Goal: Communication & Community: Participate in discussion

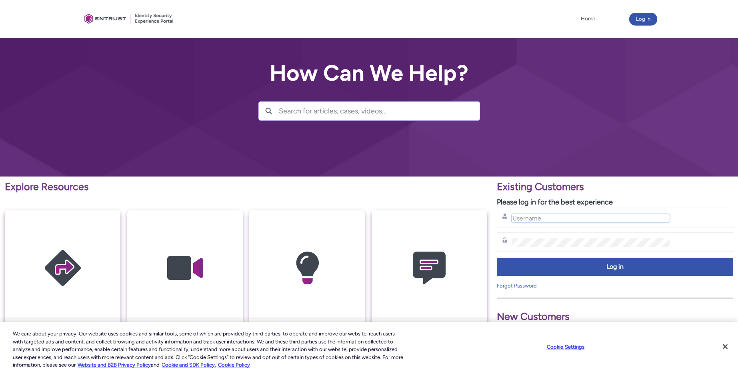
drag, startPoint x: 538, startPoint y: 221, endPoint x: 539, endPoint y: 216, distance: 5.2
click at [538, 221] on input "Username" at bounding box center [590, 218] width 158 height 8
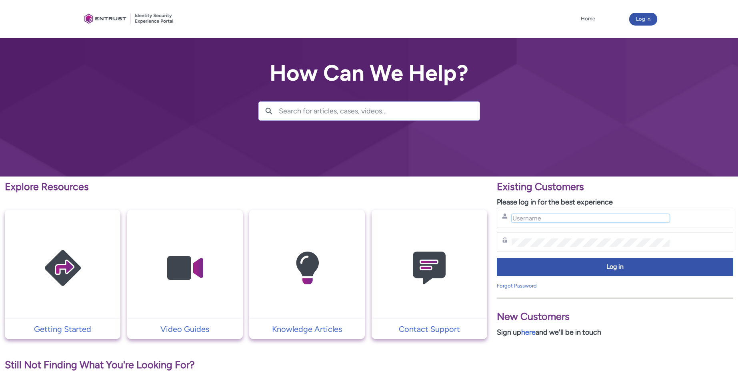
click at [544, 218] on input "Username" at bounding box center [590, 218] width 158 height 8
type input "[EMAIL_ADDRESS][DOMAIN_NAME]"
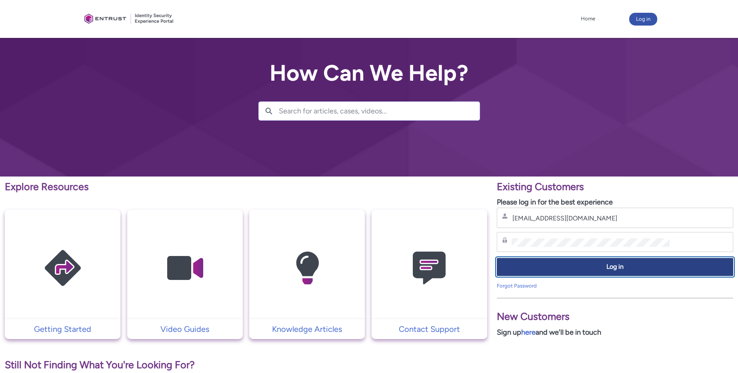
click at [609, 265] on span "Log in" at bounding box center [615, 267] width 226 height 9
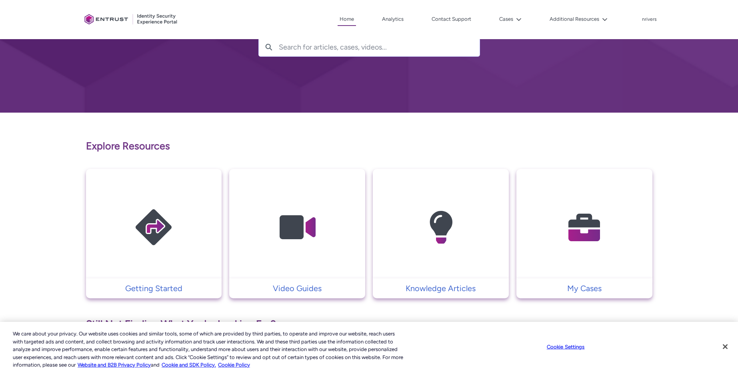
scroll to position [66, 0]
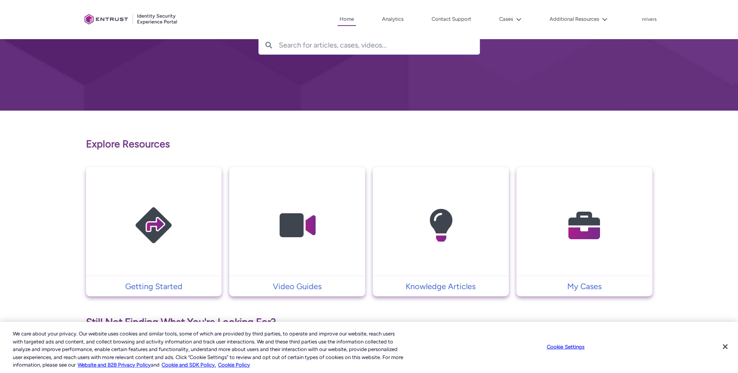
click at [555, 212] on img at bounding box center [584, 226] width 76 height 86
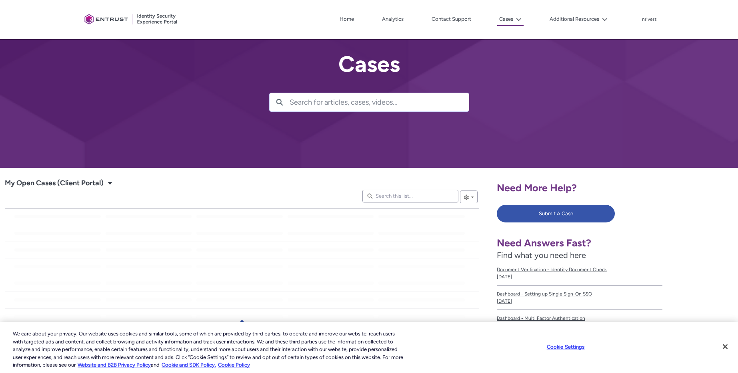
scroll to position [9, 0]
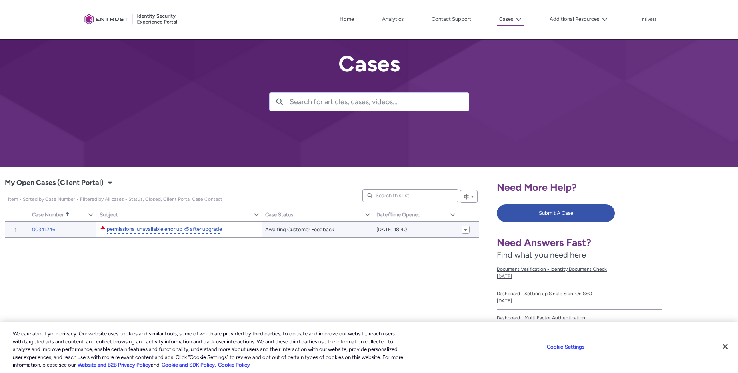
click at [172, 230] on link "permissions_unavailable error up x5 after upgrade" at bounding box center [164, 230] width 115 height 8
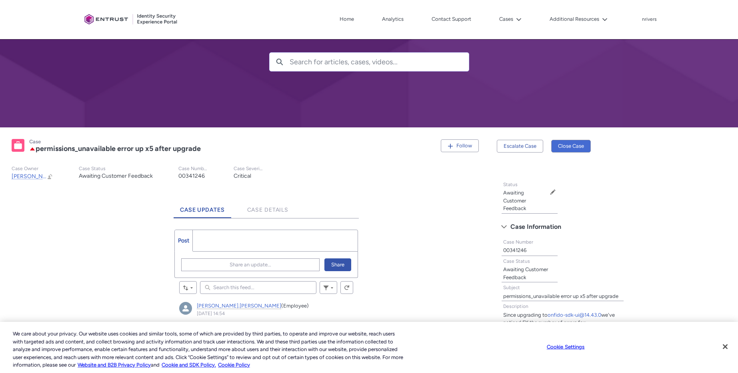
scroll to position [145, 0]
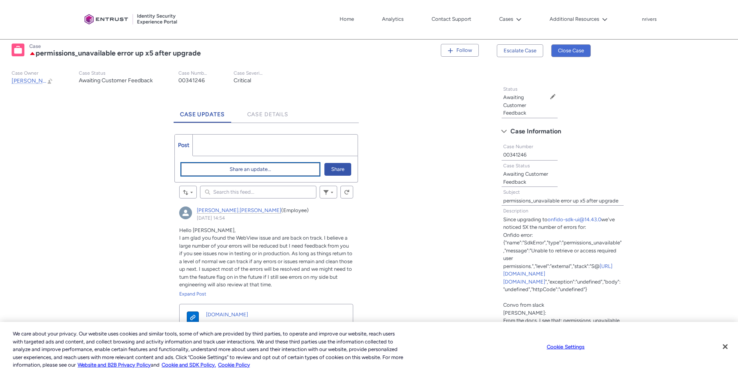
click at [244, 169] on span "Share an update..." at bounding box center [251, 170] width 42 height 12
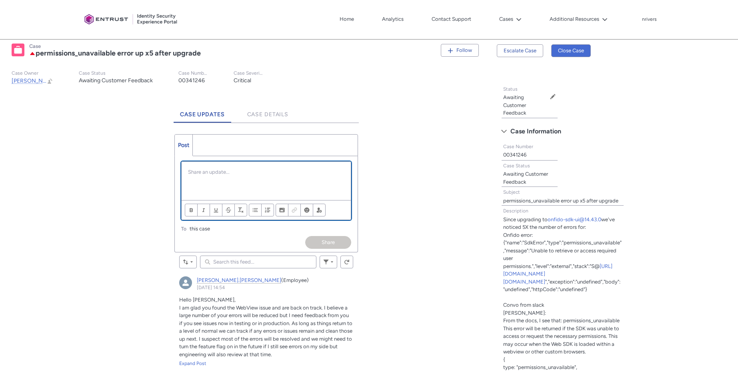
scroll to position [0, 0]
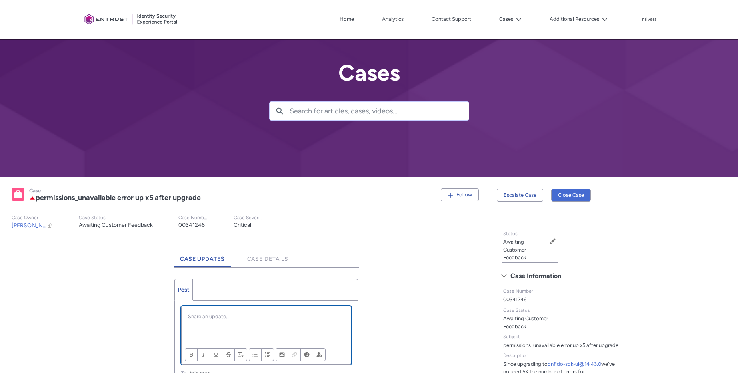
click at [235, 315] on p "Chatter Publisher" at bounding box center [266, 317] width 156 height 8
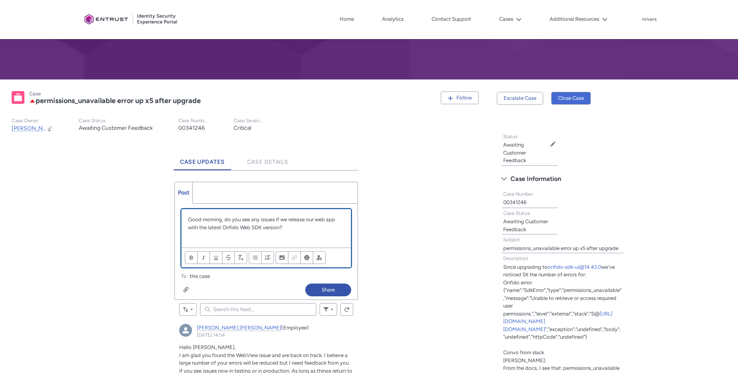
scroll to position [136, 0]
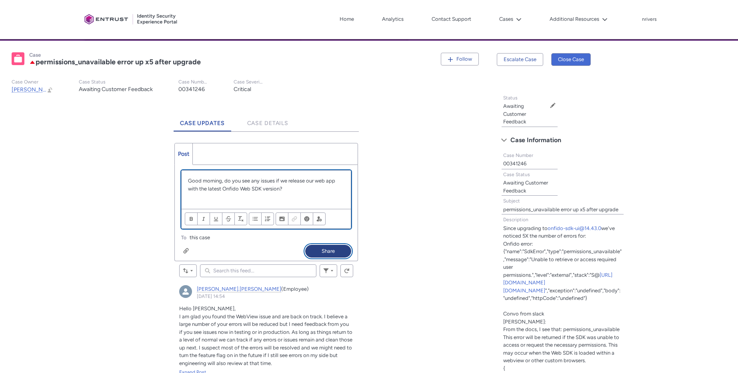
click at [331, 249] on button "Share" at bounding box center [328, 251] width 46 height 13
